Goal: Information Seeking & Learning: Learn about a topic

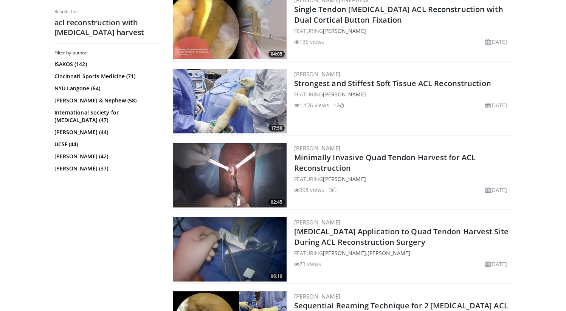
scroll to position [240, 0]
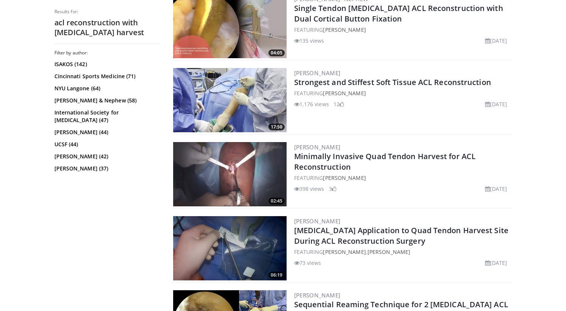
click at [257, 102] on img at bounding box center [230, 100] width 114 height 64
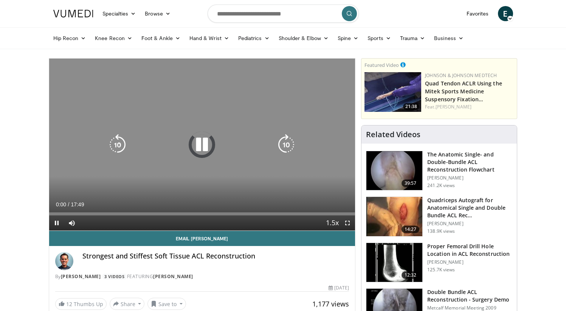
click at [200, 146] on icon "Video Player" at bounding box center [201, 144] width 21 height 21
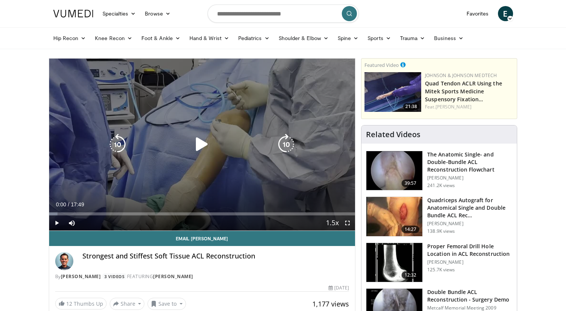
click at [299, 167] on div "10 seconds Tap to unmute" at bounding box center [202, 145] width 306 height 172
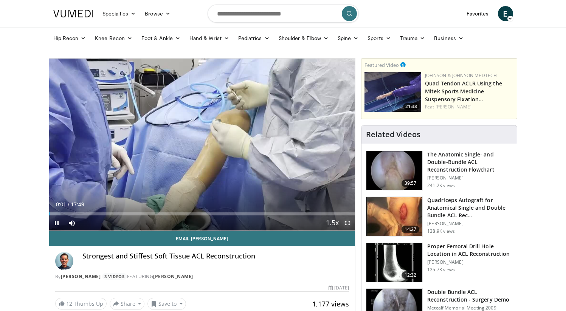
click at [346, 220] on span "Video Player" at bounding box center [347, 223] width 15 height 15
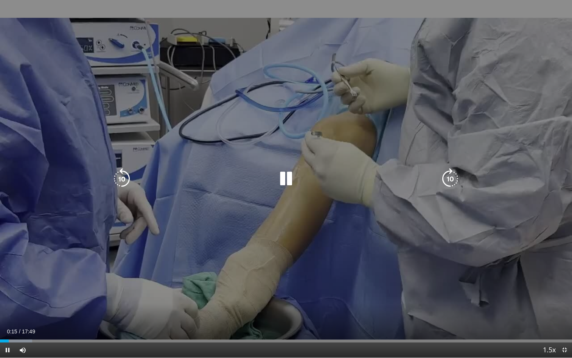
click at [285, 180] on icon "Video Player" at bounding box center [285, 178] width 21 height 21
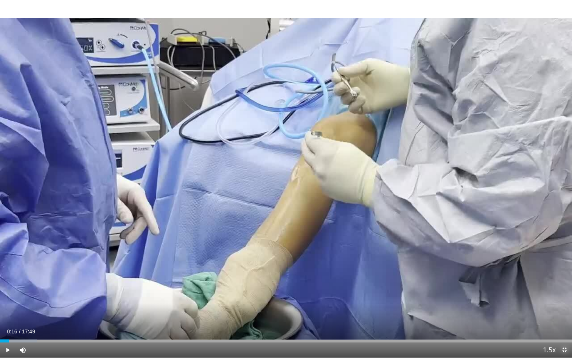
click at [566, 311] on span "Video Player" at bounding box center [564, 349] width 15 height 15
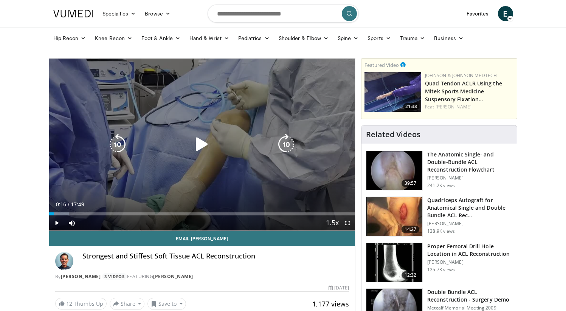
click at [347, 104] on div "10 seconds Tap to unmute" at bounding box center [202, 145] width 306 height 172
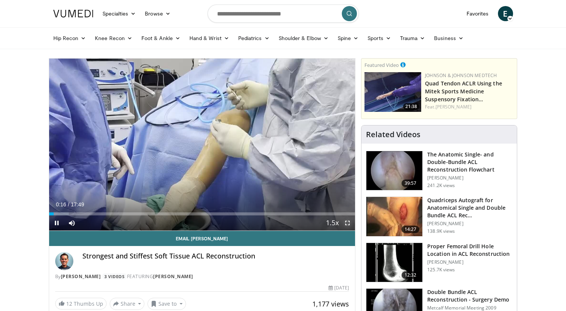
click at [348, 225] on span "Video Player" at bounding box center [347, 223] width 15 height 15
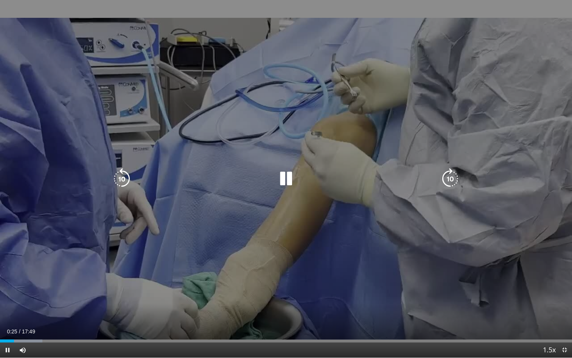
click at [518, 204] on div "10 seconds Tap to unmute" at bounding box center [286, 178] width 572 height 357
click at [508, 197] on div "10 seconds Tap to unmute" at bounding box center [286, 178] width 572 height 357
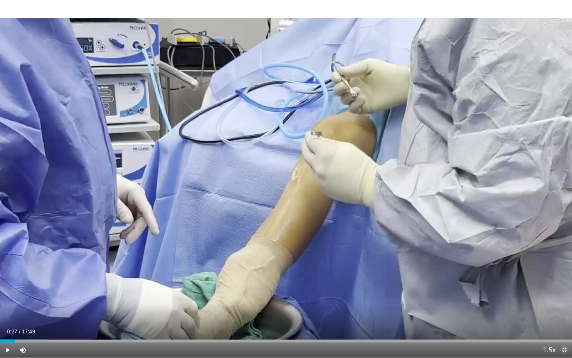
click at [561, 311] on span "Video Player" at bounding box center [564, 349] width 15 height 15
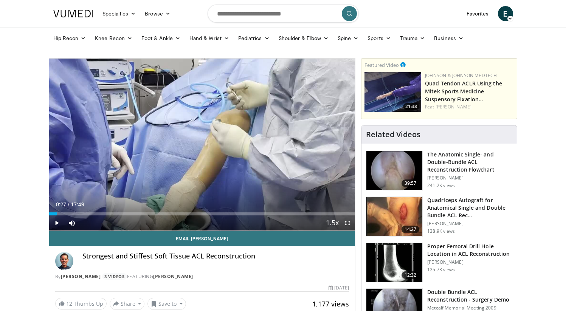
click at [330, 154] on div "10 seconds Tap to unmute" at bounding box center [202, 145] width 306 height 172
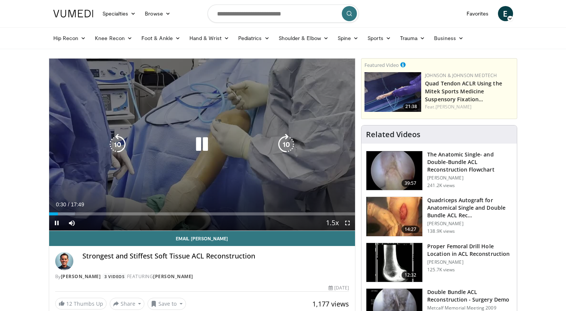
click at [334, 188] on div "10 seconds Tap to unmute" at bounding box center [202, 145] width 306 height 172
click at [312, 127] on div "10 seconds Tap to unmute" at bounding box center [202, 145] width 306 height 172
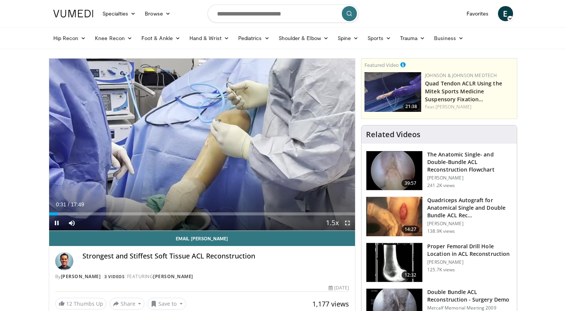
click at [350, 226] on span "Video Player" at bounding box center [347, 223] width 15 height 15
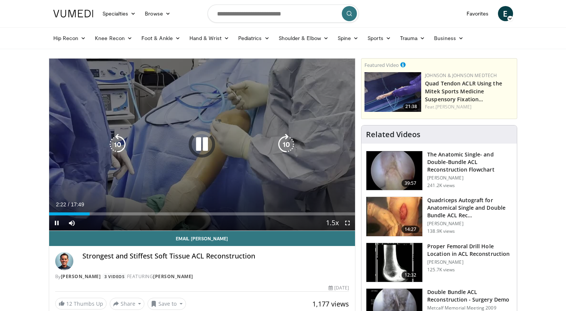
click at [288, 91] on div "10 seconds Tap to unmute" at bounding box center [202, 145] width 306 height 172
click at [274, 157] on div "10 seconds Tap to unmute" at bounding box center [202, 145] width 306 height 172
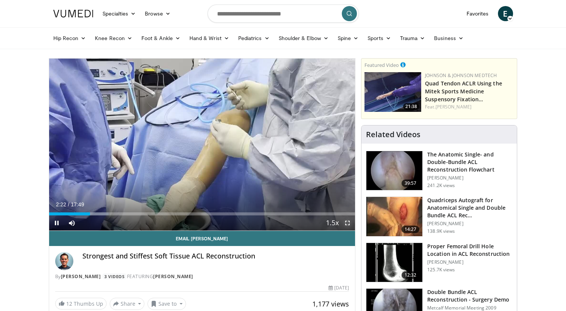
click at [350, 222] on span "Video Player" at bounding box center [347, 223] width 15 height 15
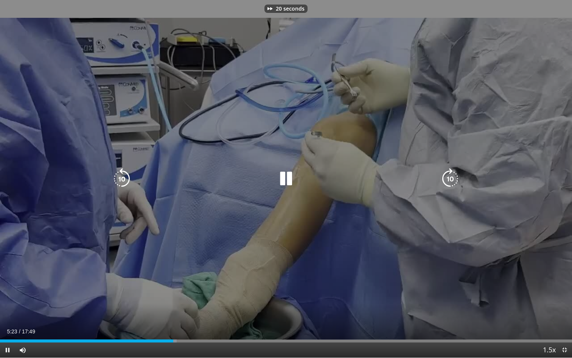
click at [323, 183] on div "Video Player" at bounding box center [285, 178] width 343 height 15
click at [284, 183] on icon "Video Player" at bounding box center [285, 178] width 21 height 21
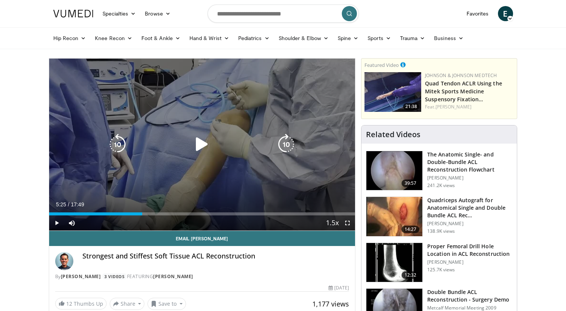
click at [310, 120] on div "20 seconds Tap to unmute" at bounding box center [202, 145] width 306 height 172
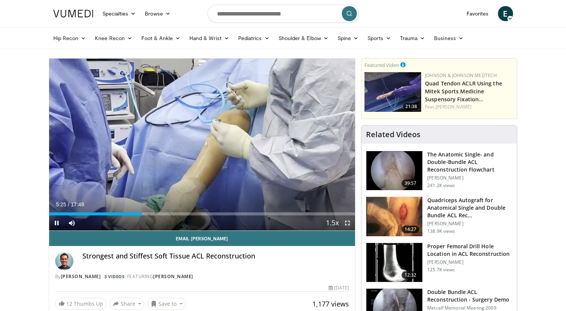
click at [347, 227] on span "Video Player" at bounding box center [347, 223] width 15 height 15
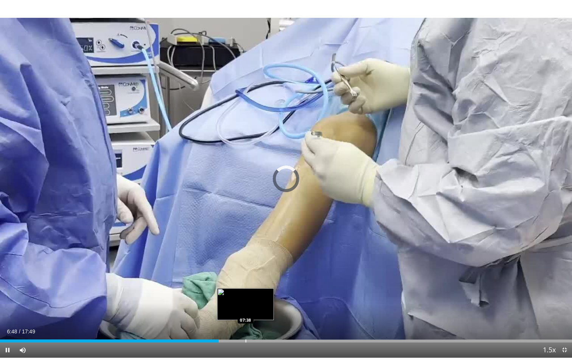
click at [246, 311] on div "Progress Bar" at bounding box center [246, 340] width 1 height 3
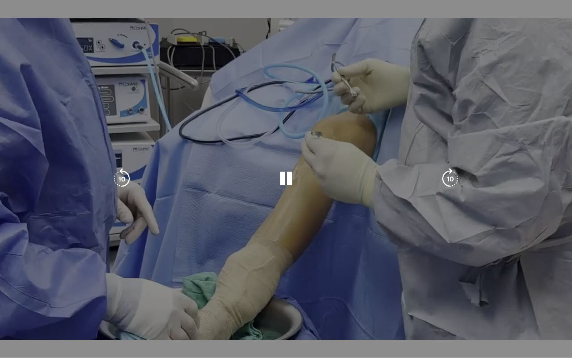
click at [280, 311] on div "Loaded : 44.95% 07:42 08:25" at bounding box center [286, 355] width 572 height 3
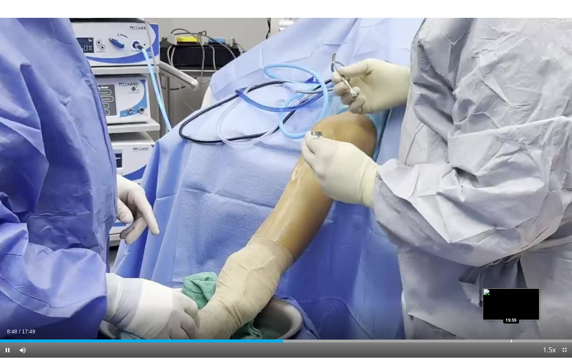
click at [511, 311] on div "Progress Bar" at bounding box center [511, 340] width 1 height 3
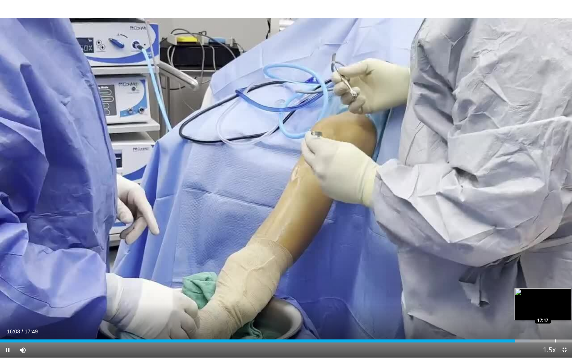
click at [555, 311] on div "Progress Bar" at bounding box center [555, 340] width 1 height 3
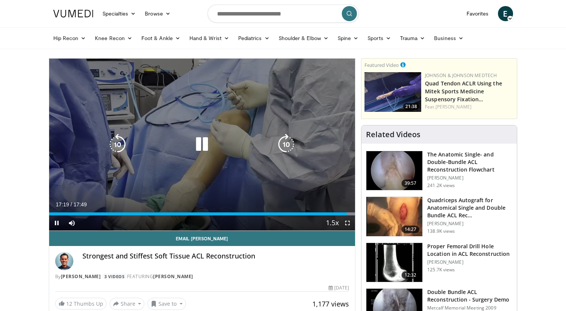
click at [219, 126] on div "80 seconds Tap to unmute" at bounding box center [202, 145] width 306 height 172
